Goal: Information Seeking & Learning: Learn about a topic

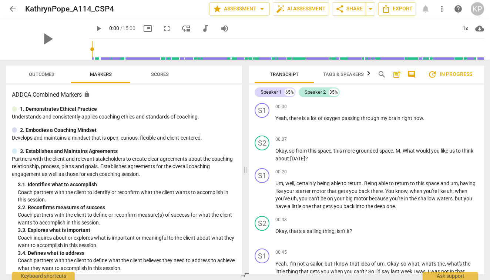
drag, startPoint x: 11, startPoint y: 8, endPoint x: 14, endPoint y: 12, distance: 5.2
click at [11, 8] on span "arrow_back" at bounding box center [12, 8] width 9 height 9
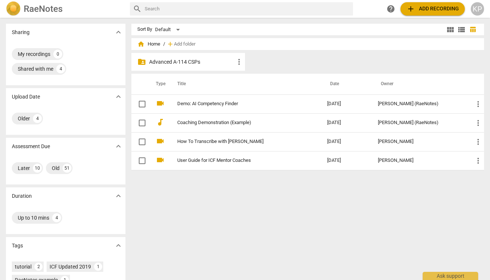
click at [154, 59] on p "Advanced A-114 CSPs" at bounding box center [192, 62] width 86 height 8
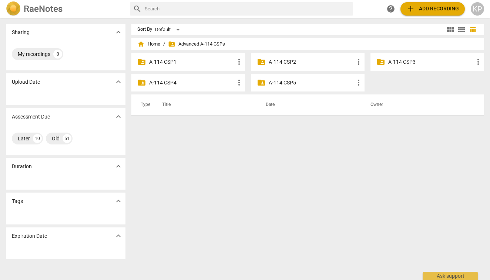
click at [167, 60] on p "A-114 CSP1" at bounding box center [192, 62] width 86 height 8
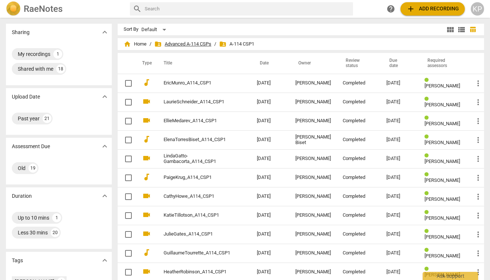
click at [192, 44] on span "folder_shared Advanced A-114 CSPs" at bounding box center [182, 43] width 57 height 7
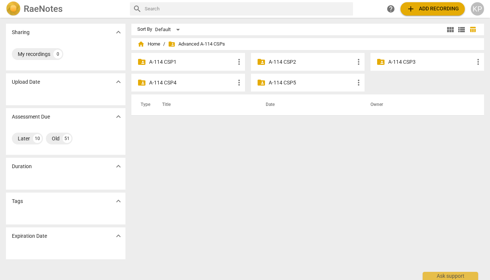
click at [283, 61] on p "A-114 CSP2" at bounding box center [312, 62] width 86 height 8
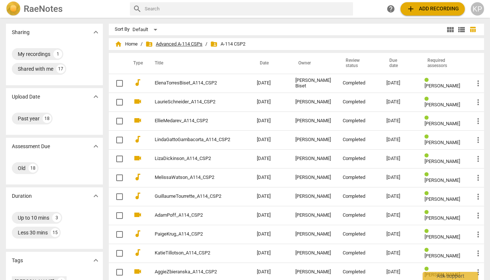
click at [191, 46] on span "folder_shared Advanced A-114 CSPs" at bounding box center [173, 43] width 57 height 7
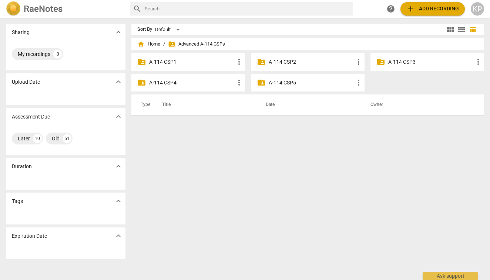
click at [407, 63] on p "A-114 CSP3" at bounding box center [431, 62] width 86 height 8
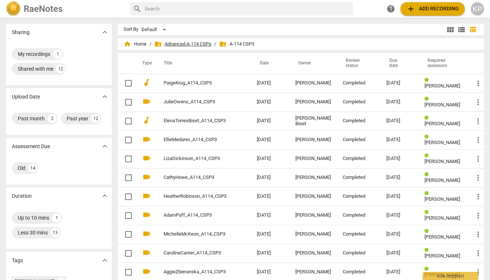
click at [200, 44] on span "folder_shared Advanced A-114 CSPs" at bounding box center [182, 43] width 57 height 7
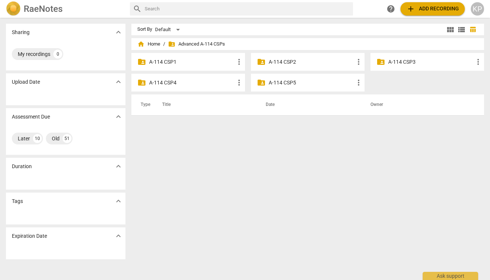
click at [166, 83] on p "A-114 CSP4" at bounding box center [192, 83] width 86 height 8
click at [396, 63] on p "A-114 CSP3" at bounding box center [431, 62] width 86 height 8
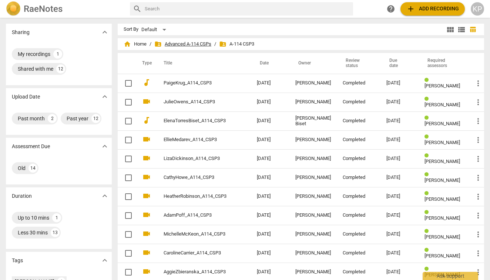
click at [181, 44] on span "folder_shared Advanced A-114 CSPs" at bounding box center [182, 43] width 57 height 7
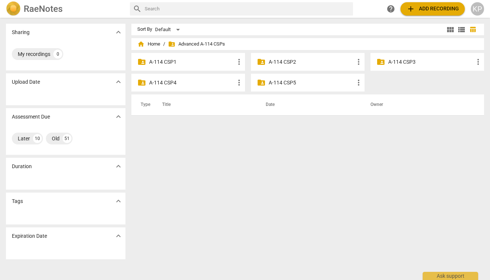
click at [281, 63] on p "A-114 CSP2" at bounding box center [312, 62] width 86 height 8
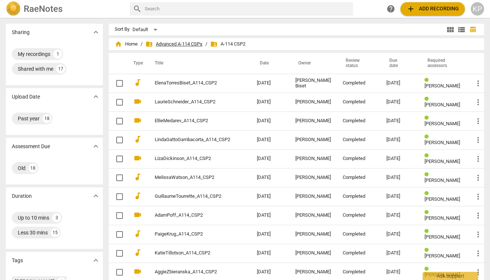
click at [171, 42] on span "folder_shared Advanced A-114 CSPs" at bounding box center [173, 43] width 57 height 7
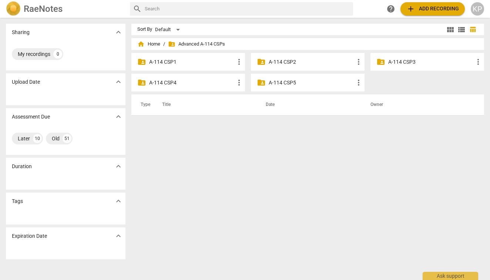
click at [167, 63] on p "A-114 CSP1" at bounding box center [192, 62] width 86 height 8
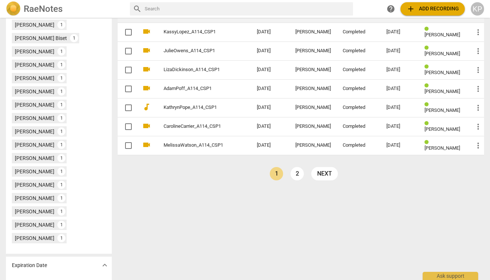
scroll to position [296, 0]
click at [320, 174] on link "next" at bounding box center [324, 173] width 27 height 13
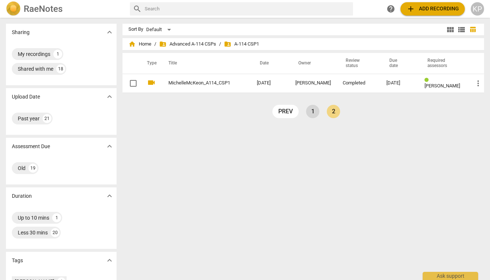
click at [311, 112] on link "1" at bounding box center [312, 111] width 13 height 13
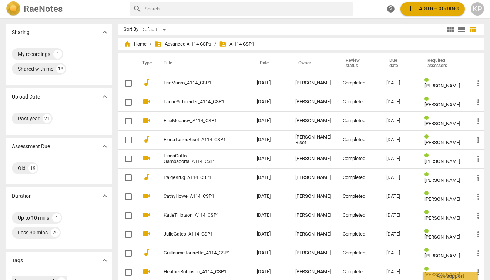
click at [192, 44] on span "folder_shared Advanced A-114 CSPs" at bounding box center [182, 43] width 57 height 7
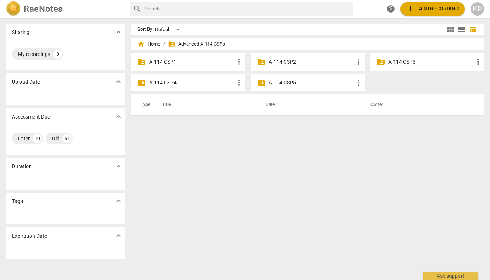
click at [291, 82] on p "A-114 CSP5" at bounding box center [312, 83] width 86 height 8
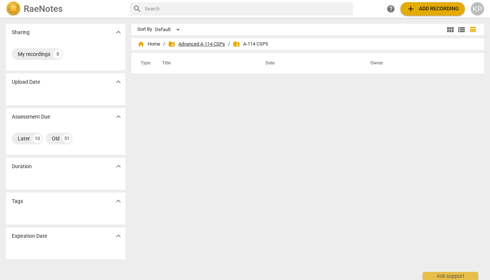
click at [201, 44] on span "folder_shared Advanced A-114 CSPs" at bounding box center [196, 43] width 57 height 7
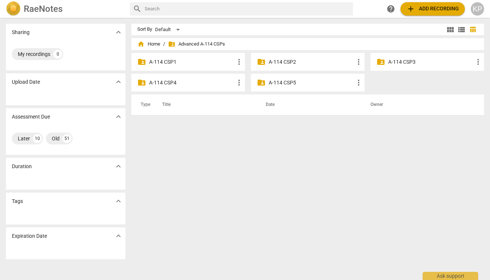
click at [167, 84] on p "A-114 CSP4" at bounding box center [192, 83] width 86 height 8
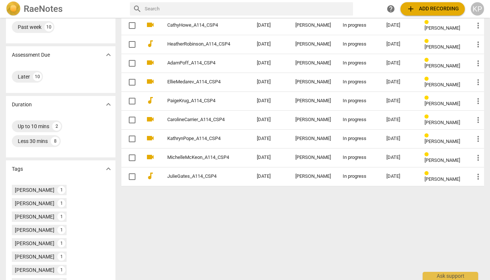
scroll to position [77, 0]
click at [39, 124] on div "Up to 10 mins" at bounding box center [33, 125] width 31 height 7
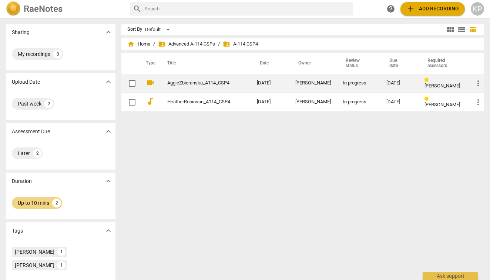
click at [213, 82] on link "AggieZbieranska_A114_CSP4" at bounding box center [198, 83] width 63 height 6
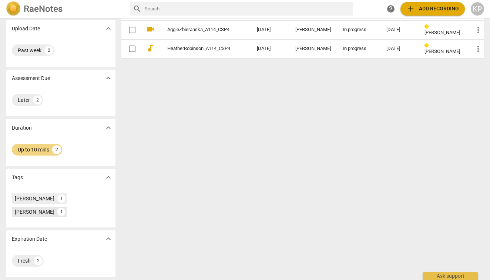
scroll to position [53, 0]
click at [37, 212] on div "[PERSON_NAME]" at bounding box center [35, 211] width 40 height 7
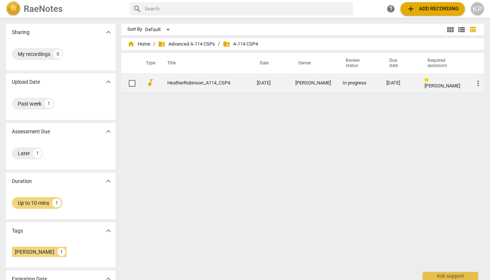
click at [220, 85] on link "HeatherRobinson_A114_CSP4" at bounding box center [198, 83] width 63 height 6
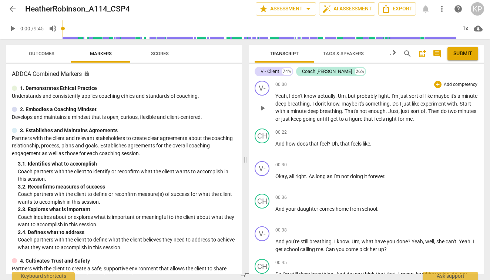
scroll to position [4, 0]
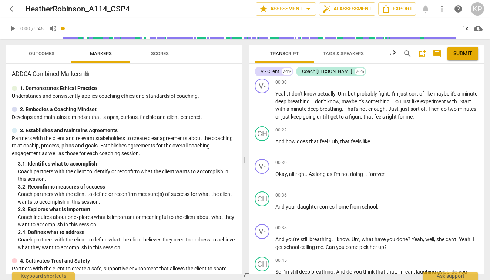
click at [13, 10] on span "arrow_back" at bounding box center [12, 8] width 9 height 9
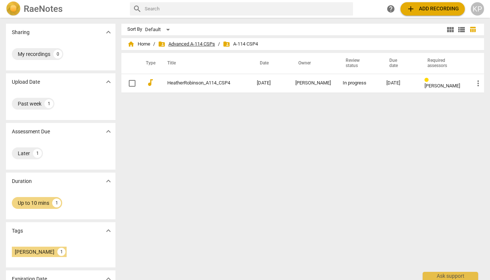
click at [192, 45] on span "folder_shared Advanced A-114 CSPs" at bounding box center [186, 43] width 57 height 7
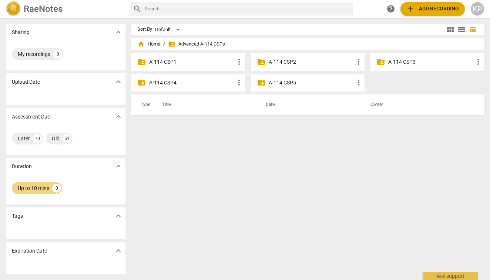
click at [175, 83] on p "A-114 CSP4" at bounding box center [192, 83] width 86 height 8
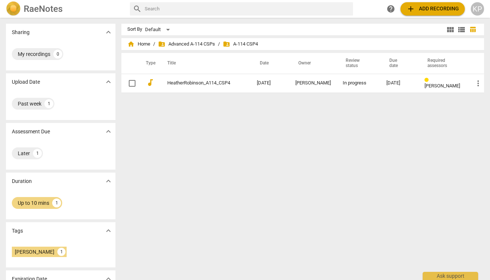
click at [108, 181] on span "expand_more" at bounding box center [108, 181] width 9 height 9
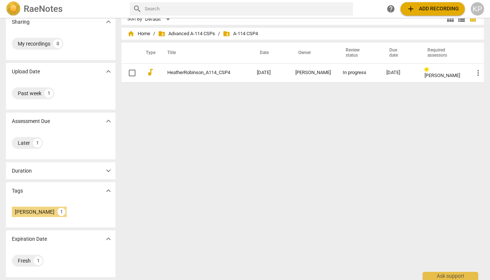
scroll to position [10, 0]
click at [107, 172] on span "expand_more" at bounding box center [108, 170] width 9 height 9
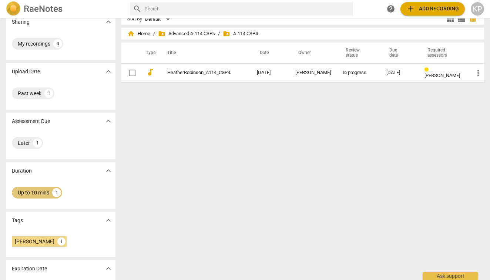
click at [43, 194] on div "Up to 10 mins" at bounding box center [33, 192] width 31 height 7
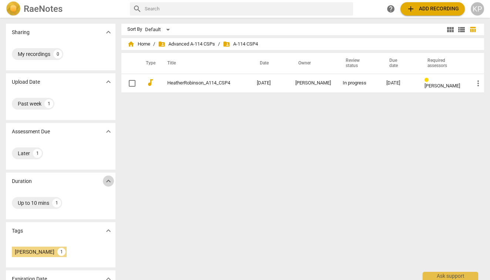
click at [106, 181] on span "expand_more" at bounding box center [108, 181] width 9 height 9
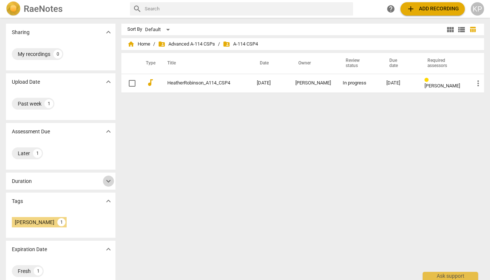
click at [106, 181] on span "expand_more" at bounding box center [108, 181] width 9 height 9
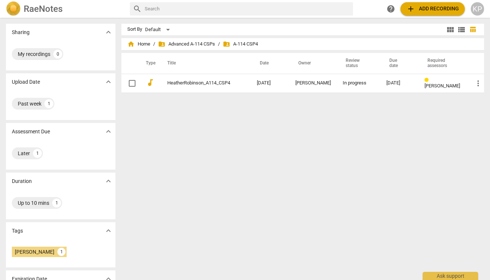
click at [108, 213] on div "Up to 10 mins 1" at bounding box center [61, 205] width 110 height 30
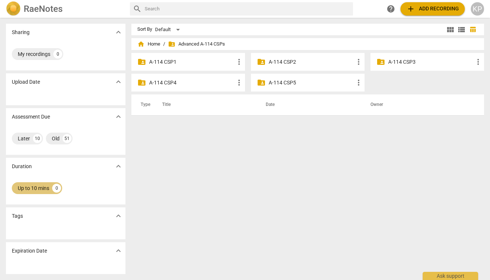
click at [56, 187] on div "0" at bounding box center [56, 188] width 9 height 9
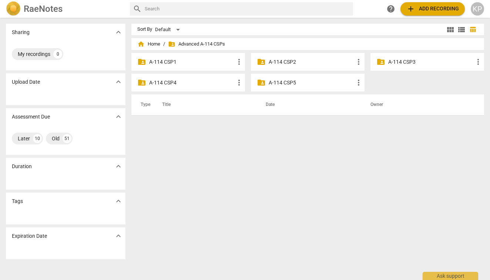
click at [176, 84] on p "A-114 CSP4" at bounding box center [192, 83] width 86 height 8
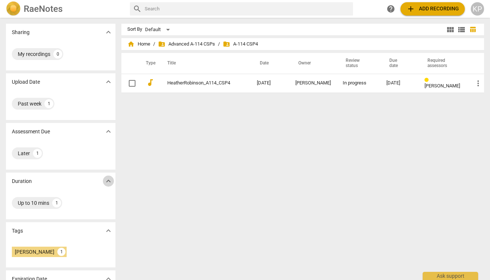
click at [110, 181] on span "expand_more" at bounding box center [108, 181] width 9 height 9
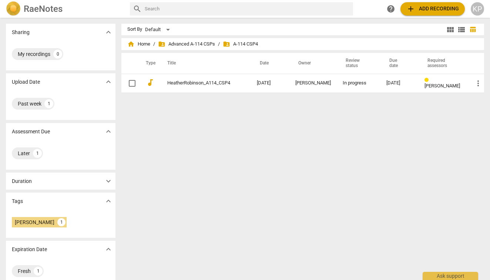
click at [110, 181] on span "expand_more" at bounding box center [108, 181] width 9 height 9
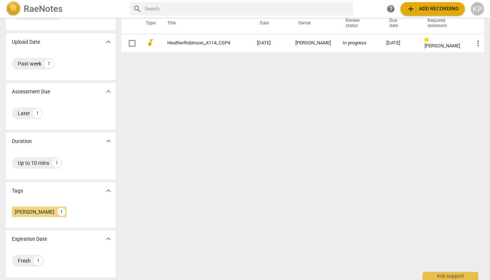
scroll to position [40, 0]
click at [55, 162] on div "1" at bounding box center [56, 162] width 9 height 9
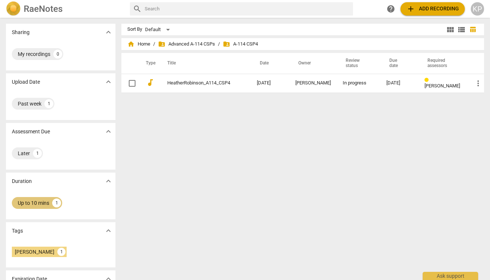
click at [27, 202] on div "Up to 10 mins" at bounding box center [33, 202] width 31 height 7
click at [106, 32] on span "expand_more" at bounding box center [108, 32] width 9 height 9
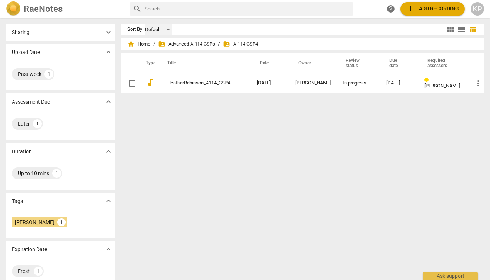
click at [165, 29] on div "Default" at bounding box center [158, 30] width 27 height 12
click at [164, 34] on li "Default" at bounding box center [162, 30] width 35 height 14
click at [141, 44] on span "home Home" at bounding box center [138, 43] width 23 height 7
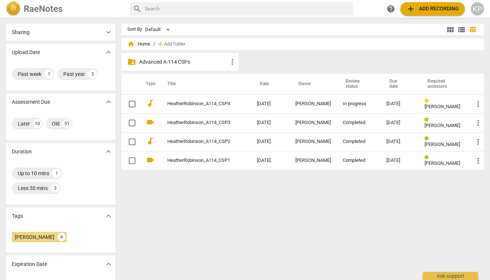
click at [145, 62] on p "Advanced A-114 CSPs" at bounding box center [183, 62] width 89 height 8
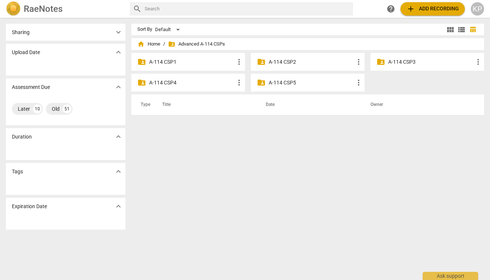
click at [169, 85] on p "A-114 CSP4" at bounding box center [192, 83] width 86 height 8
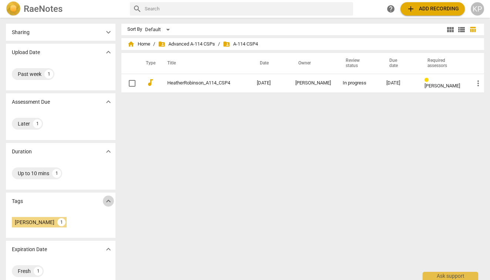
click at [107, 201] on span "expand_more" at bounding box center [108, 201] width 9 height 9
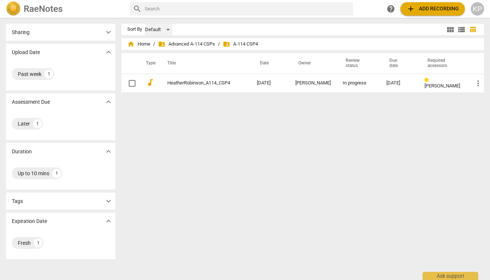
click at [150, 31] on div "Default" at bounding box center [158, 30] width 27 height 12
click at [160, 29] on li "Default" at bounding box center [162, 30] width 35 height 14
click at [144, 43] on span "home Home" at bounding box center [138, 43] width 23 height 7
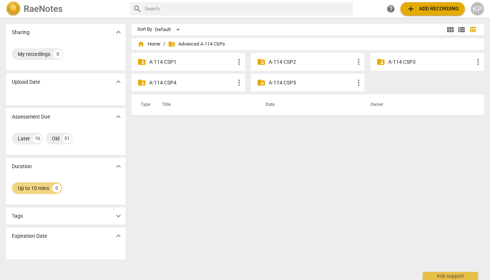
click at [166, 81] on p "A-114 CSP4" at bounding box center [192, 83] width 86 height 8
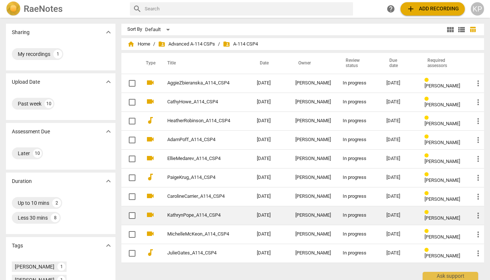
click at [210, 215] on link "KathrynPope_A114_CSP4" at bounding box center [198, 215] width 63 height 6
